Goal: Information Seeking & Learning: Learn about a topic

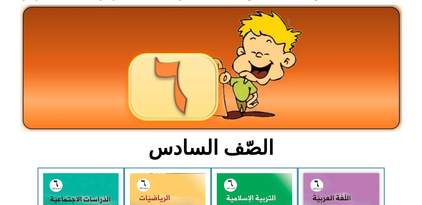
scroll to position [63, 0]
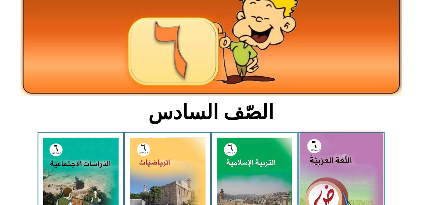
click at [365, 157] on img at bounding box center [341, 185] width 83 height 104
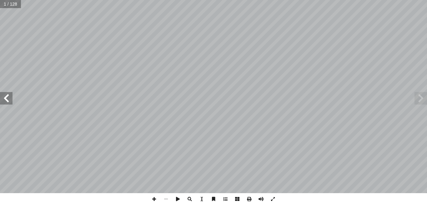
click at [3, 98] on span at bounding box center [6, 98] width 13 height 13
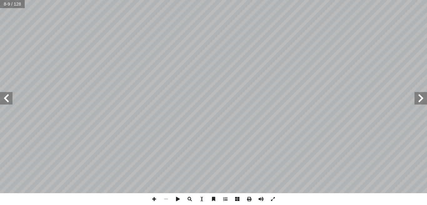
click at [427, 98] on span at bounding box center [421, 98] width 13 height 13
click at [418, 98] on span at bounding box center [421, 98] width 13 height 13
